Goal: Transaction & Acquisition: Subscribe to service/newsletter

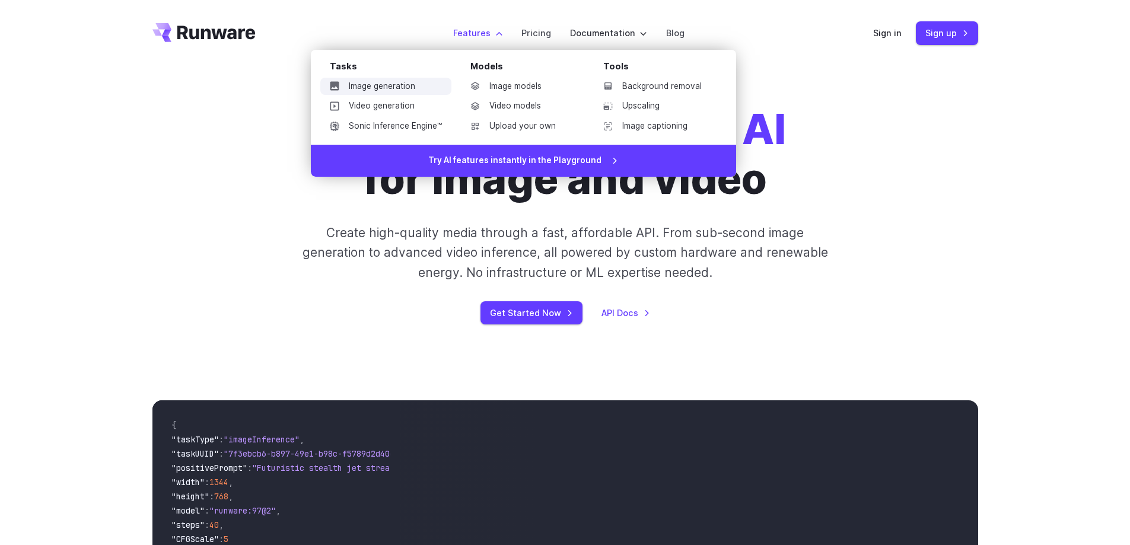
click at [398, 86] on link "Image generation" at bounding box center [385, 87] width 131 height 18
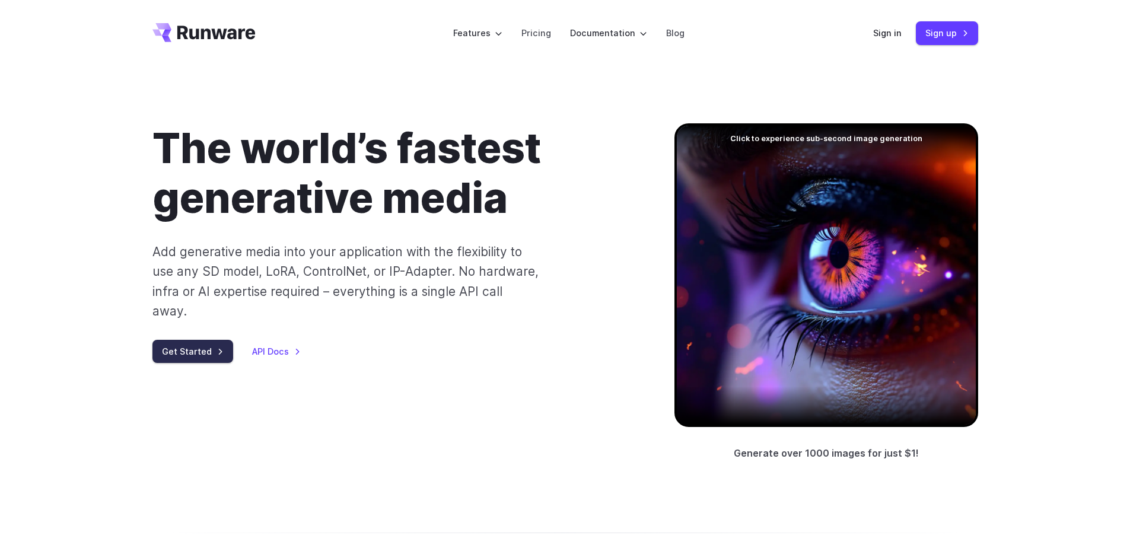
click at [200, 340] on link "Get Started" at bounding box center [193, 351] width 81 height 23
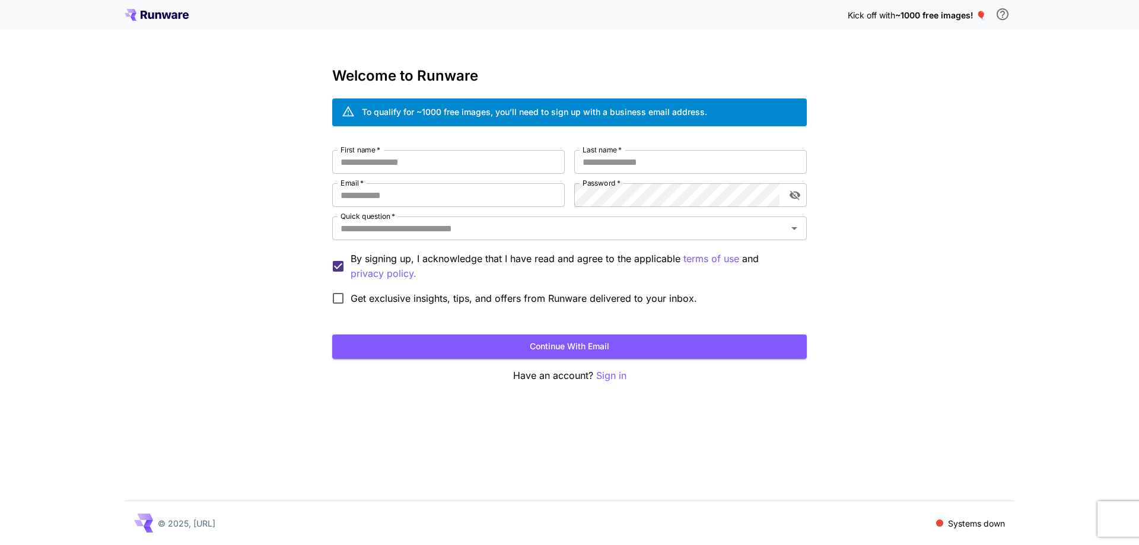
click at [147, 17] on icon at bounding box center [157, 15] width 64 height 12
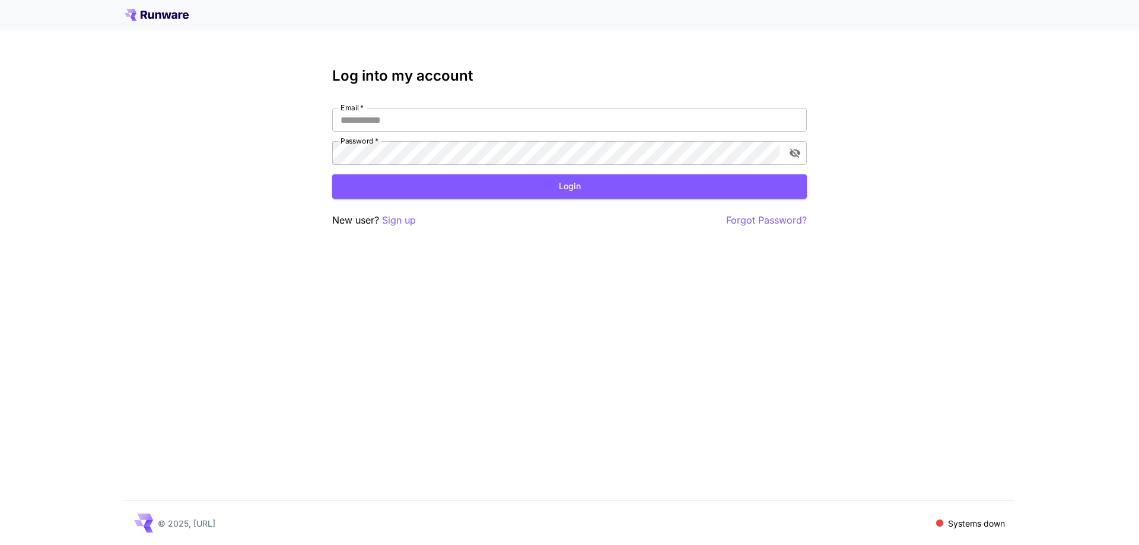
click at [396, 103] on div "Log into my account Email   * Email   * Password   * Password   * Login New use…" at bounding box center [569, 148] width 475 height 160
click at [157, 20] on icon at bounding box center [157, 15] width 64 height 12
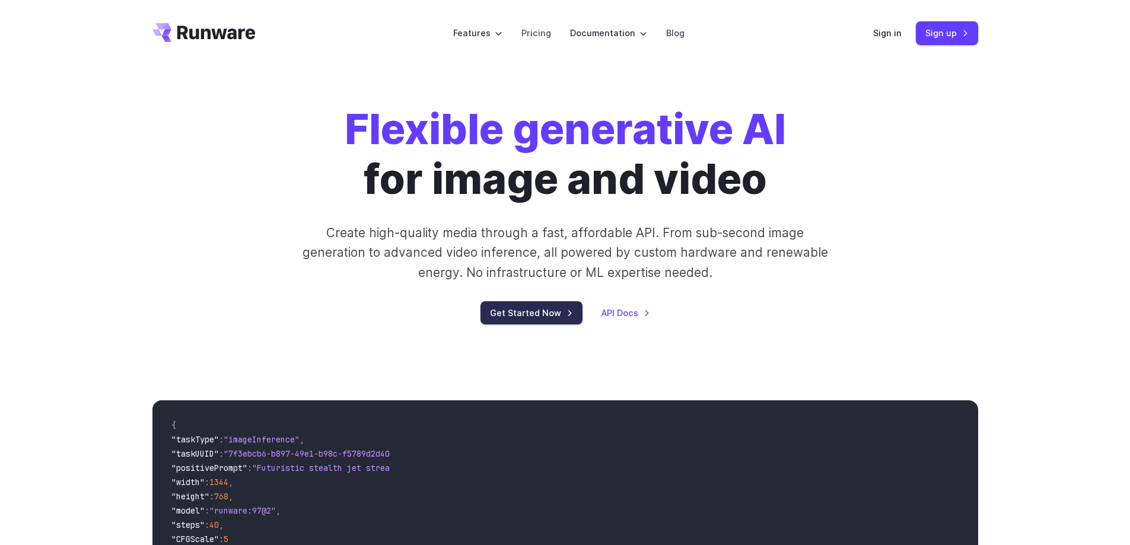
click at [542, 319] on link "Get Started Now" at bounding box center [532, 312] width 102 height 23
click at [886, 32] on link "Sign in" at bounding box center [888, 33] width 28 height 14
click at [961, 24] on link "Sign up" at bounding box center [947, 32] width 62 height 23
